Goal: Transaction & Acquisition: Purchase product/service

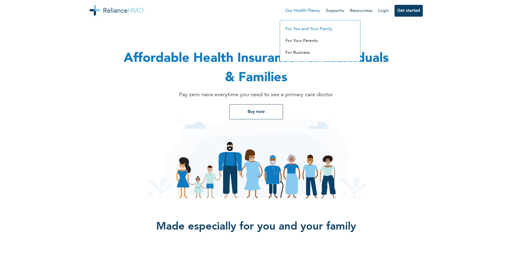
click at [303, 30] on link "For You and Your Family" at bounding box center [308, 29] width 47 height 4
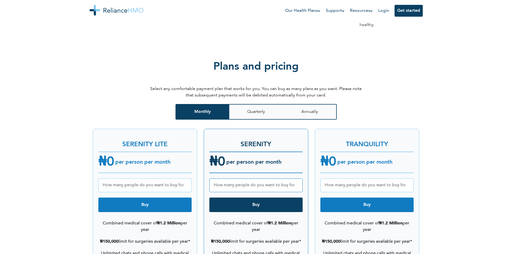
scroll to position [645, 0]
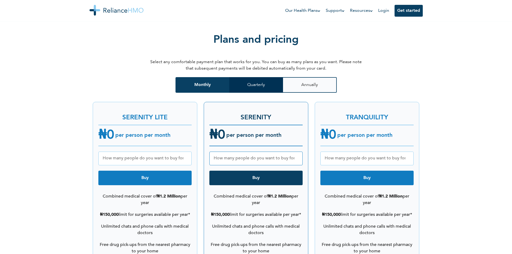
click at [247, 80] on button "Quarterly" at bounding box center [256, 85] width 54 height 16
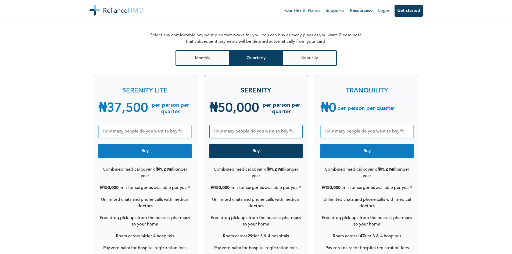
scroll to position [698, 0]
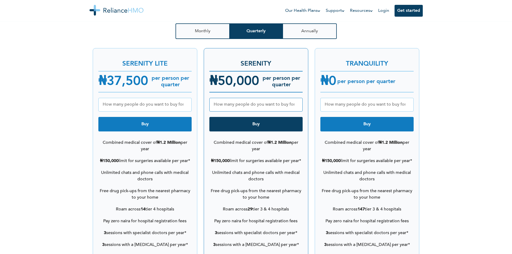
click at [389, 84] on div "₦ 0 per person per quarter" at bounding box center [366, 81] width 93 height 21
click at [385, 78] on h6 "per person per quarter" at bounding box center [365, 81] width 59 height 6
click at [285, 75] on h6 "per person per quarter" at bounding box center [281, 81] width 44 height 13
click at [324, 31] on button "Annually" at bounding box center [310, 31] width 54 height 16
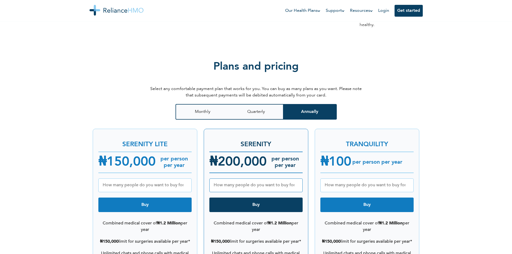
scroll to position [591, 0]
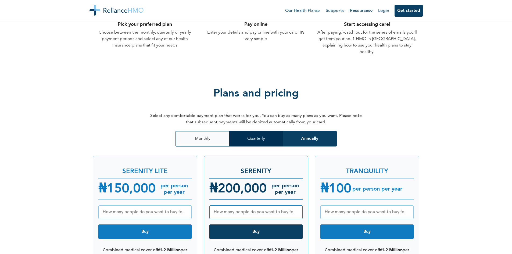
click at [249, 136] on button "Quarterly" at bounding box center [256, 139] width 54 height 16
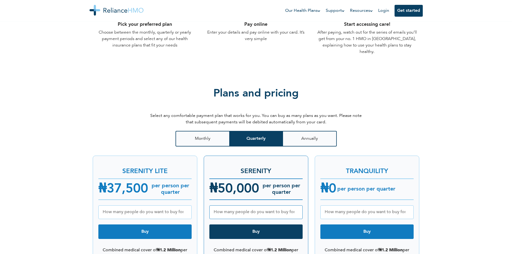
scroll to position [645, 0]
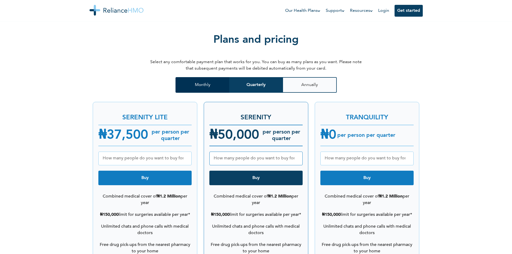
click at [191, 77] on button "Monthly" at bounding box center [202, 85] width 54 height 16
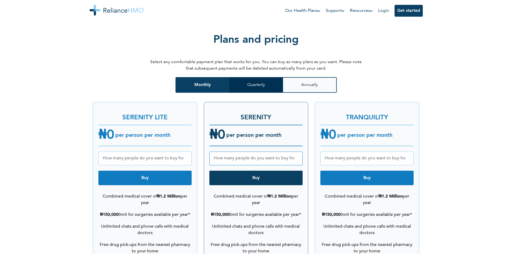
click at [242, 77] on button "Quarterly" at bounding box center [256, 85] width 54 height 16
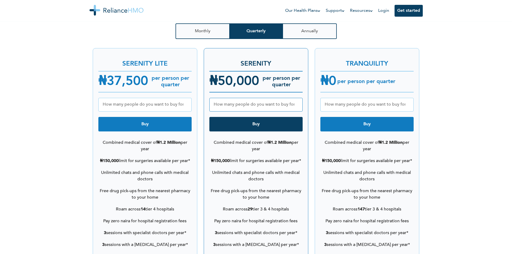
scroll to position [725, 0]
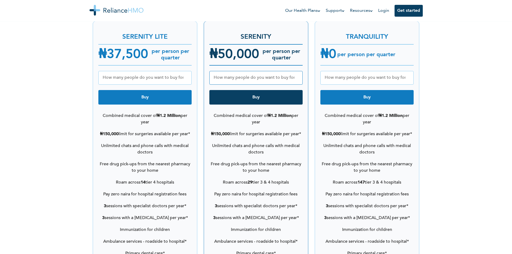
click at [130, 73] on input "number" at bounding box center [144, 78] width 93 height 14
type input "1"
click at [185, 71] on input "1" at bounding box center [144, 78] width 93 height 14
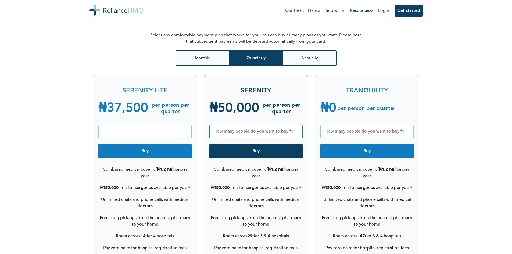
scroll to position [618, 0]
